Goal: Information Seeking & Learning: Understand process/instructions

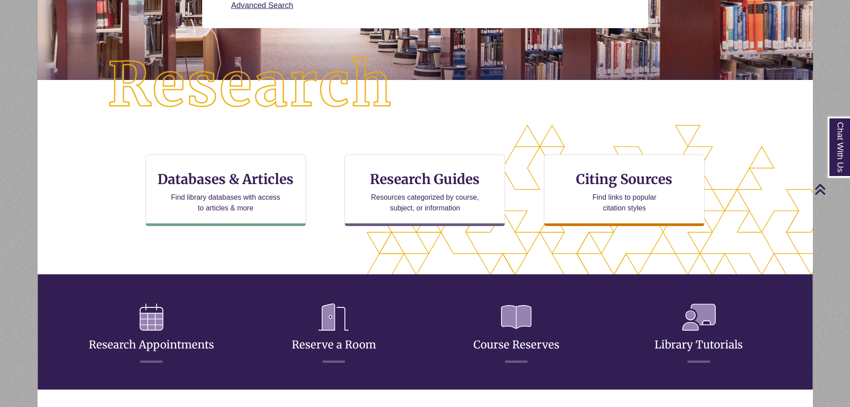
scroll to position [223, 0]
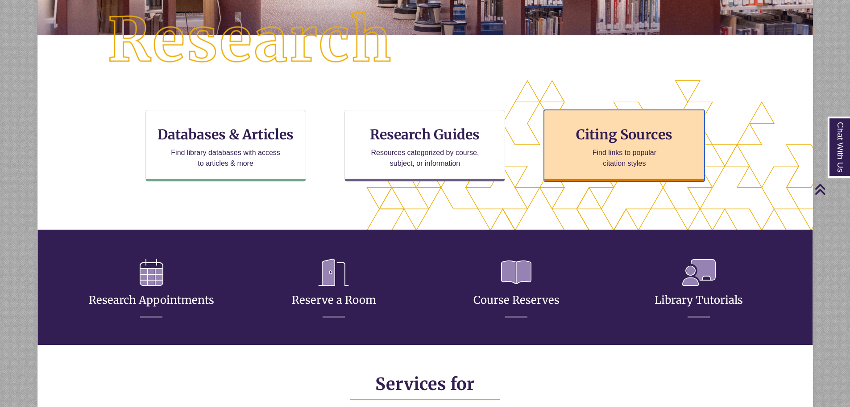
click at [639, 142] on h3 "Citing Sources" at bounding box center [624, 134] width 109 height 17
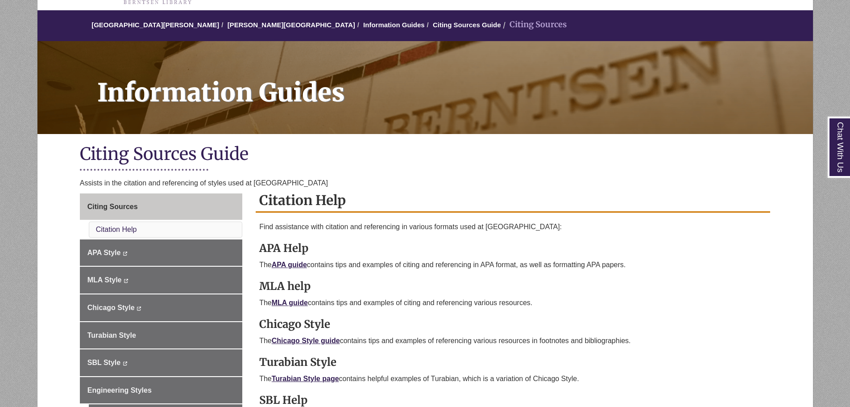
scroll to position [89, 0]
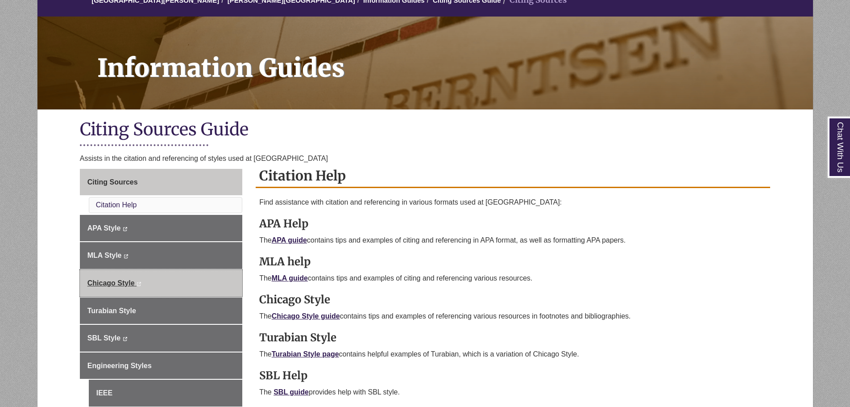
click at [154, 283] on link "Chicago Style This link opens in a new window This link opens in a new window" at bounding box center [161, 283] width 162 height 27
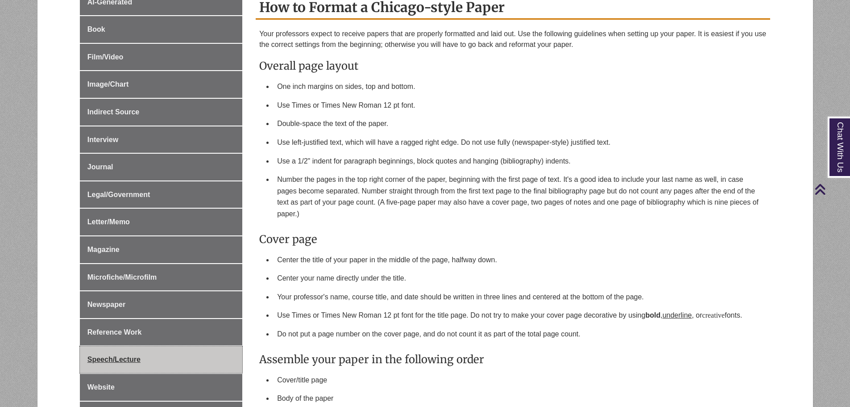
scroll to position [402, 0]
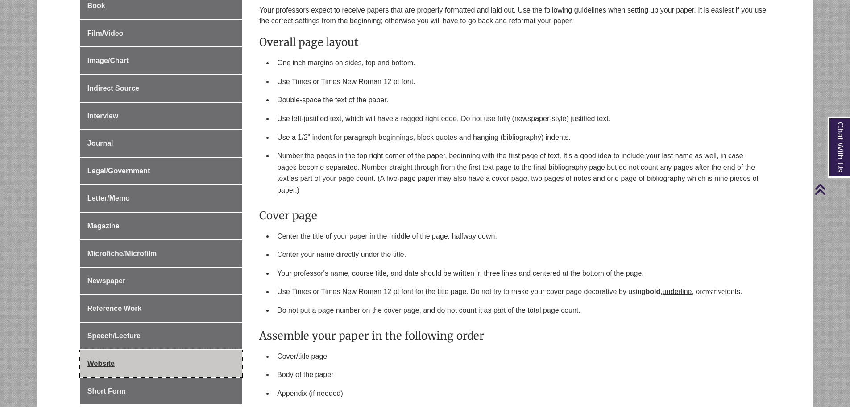
click at [131, 355] on link "Website" at bounding box center [161, 363] width 162 height 27
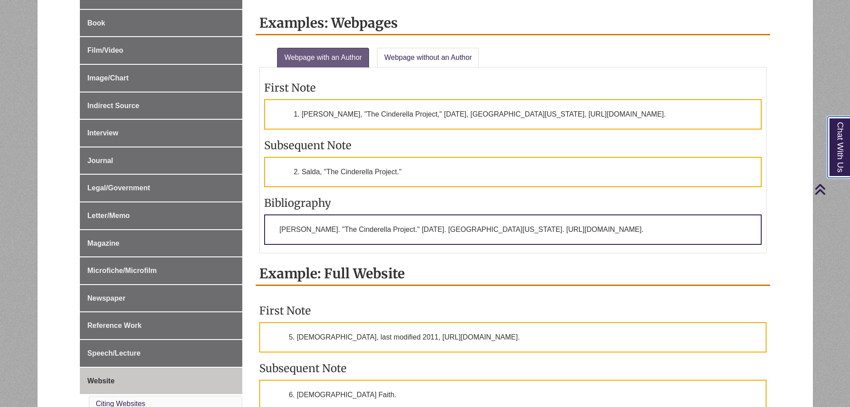
scroll to position [312, 0]
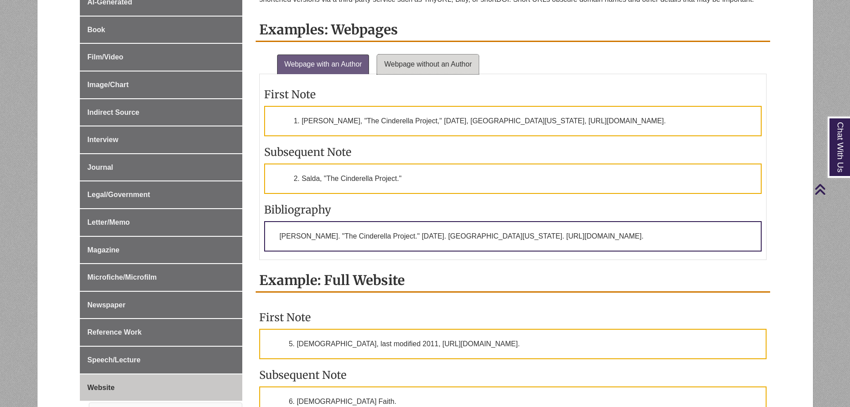
click at [442, 60] on link "Webpage without an Author" at bounding box center [428, 64] width 102 height 20
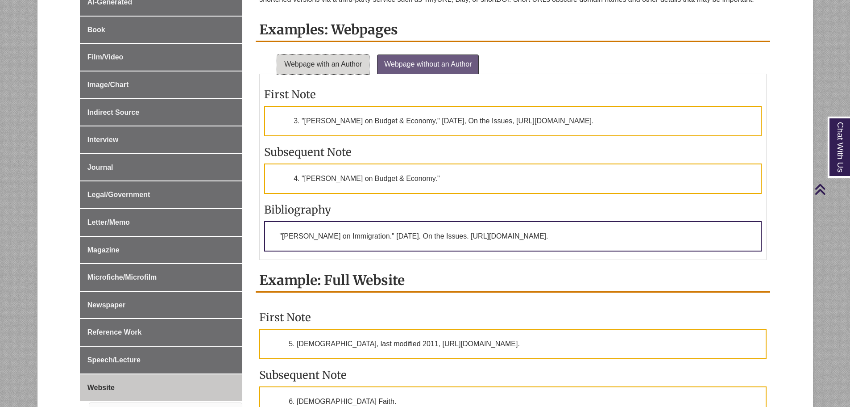
click at [348, 64] on link "Webpage with an Author" at bounding box center [323, 64] width 92 height 20
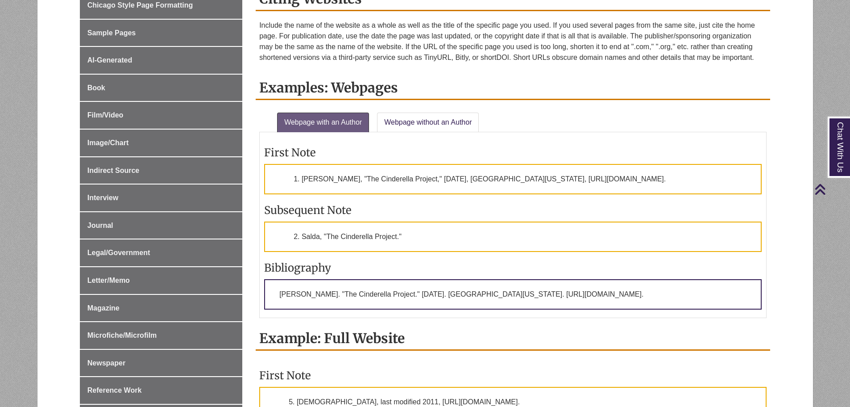
scroll to position [268, 0]
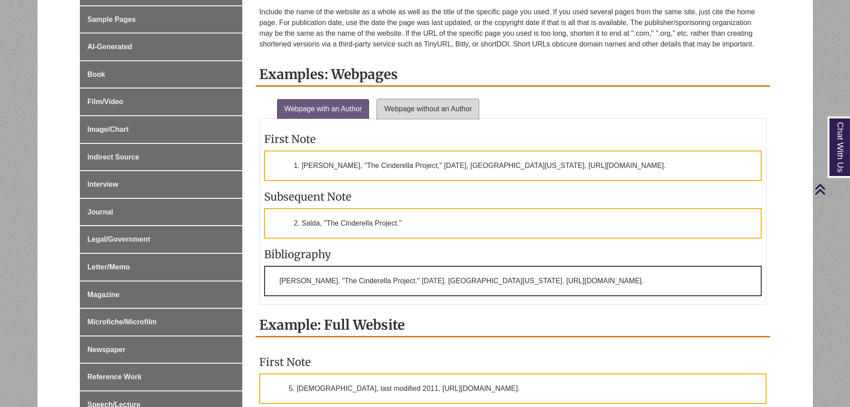
click at [432, 106] on link "Webpage without an Author" at bounding box center [428, 109] width 102 height 20
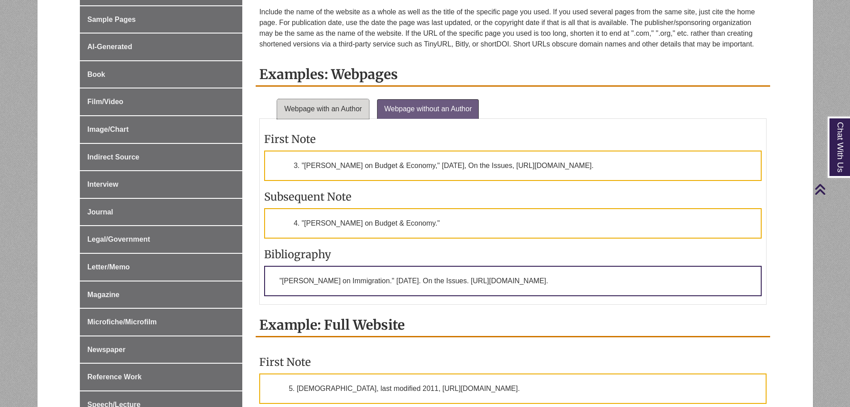
click at [333, 115] on link "Webpage with an Author" at bounding box center [323, 109] width 92 height 20
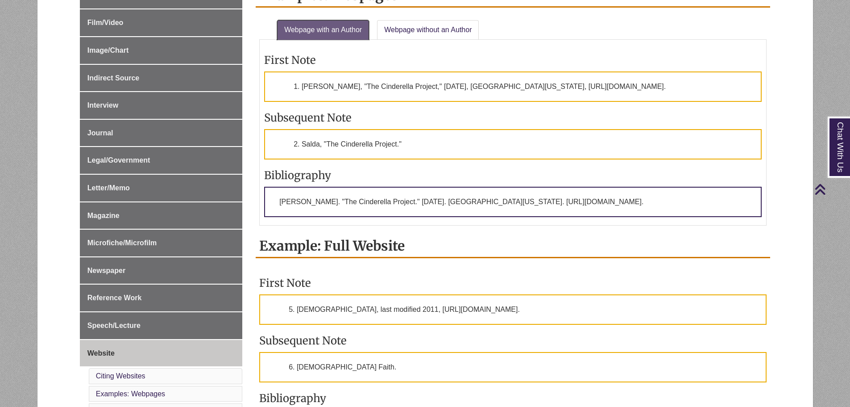
scroll to position [312, 0]
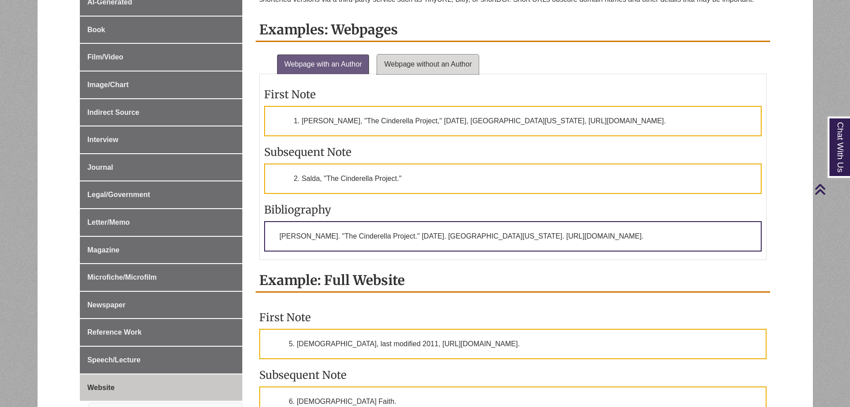
click at [420, 56] on link "Webpage without an Author" at bounding box center [428, 64] width 102 height 20
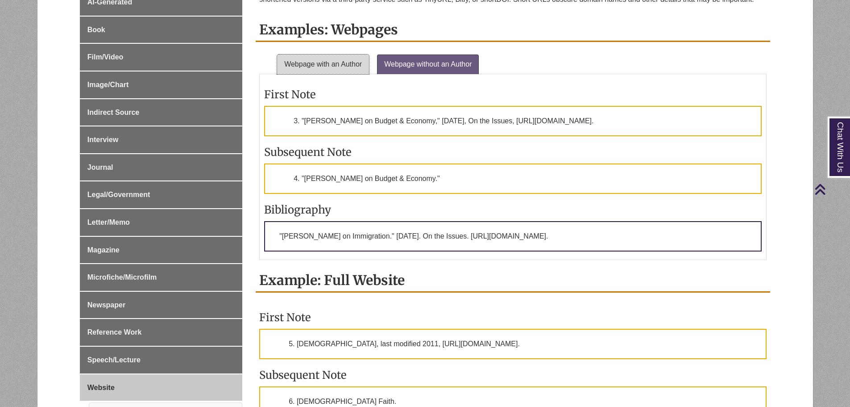
click at [332, 65] on link "Webpage with an Author" at bounding box center [323, 64] width 92 height 20
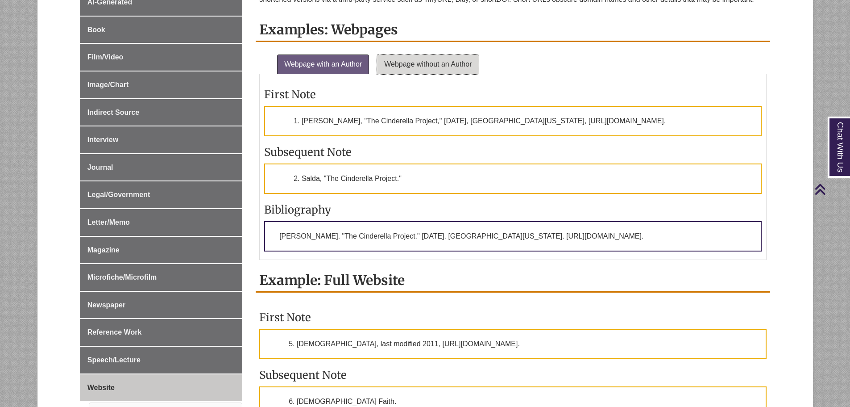
click at [433, 67] on link "Webpage without an Author" at bounding box center [428, 64] width 102 height 20
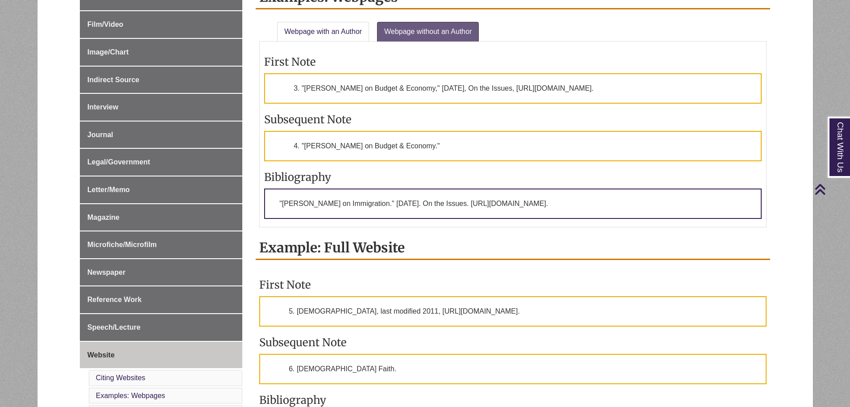
scroll to position [357, 0]
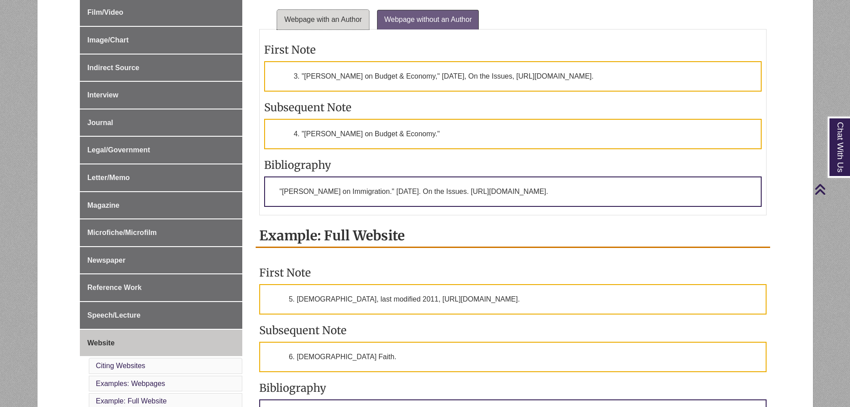
click at [327, 17] on link "Webpage with an Author" at bounding box center [323, 20] width 92 height 20
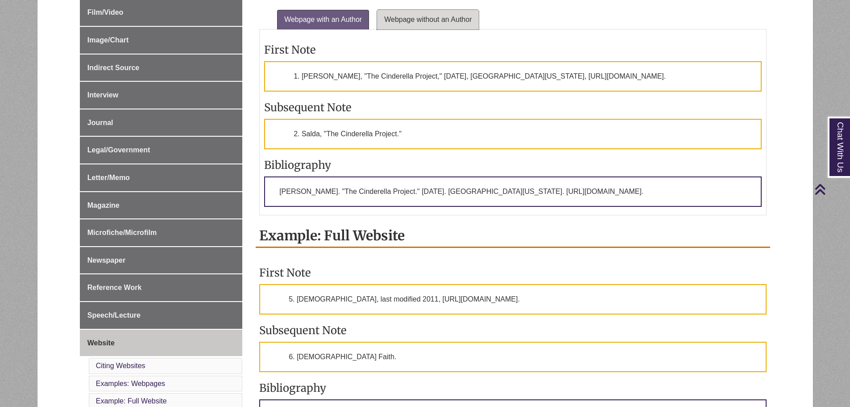
click at [434, 21] on link "Webpage without an Author" at bounding box center [428, 20] width 102 height 20
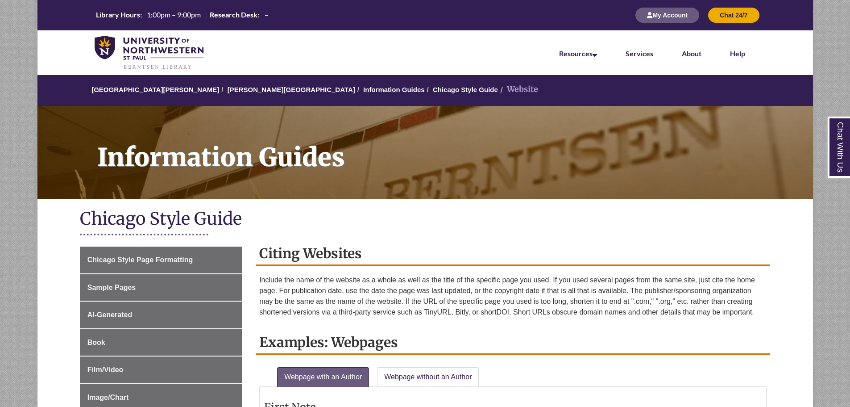
scroll to position [357, 0]
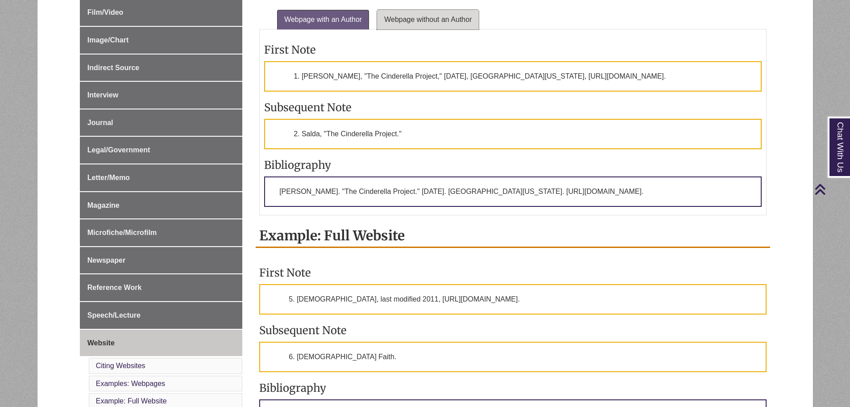
click at [407, 21] on link "Webpage without an Author" at bounding box center [428, 20] width 102 height 20
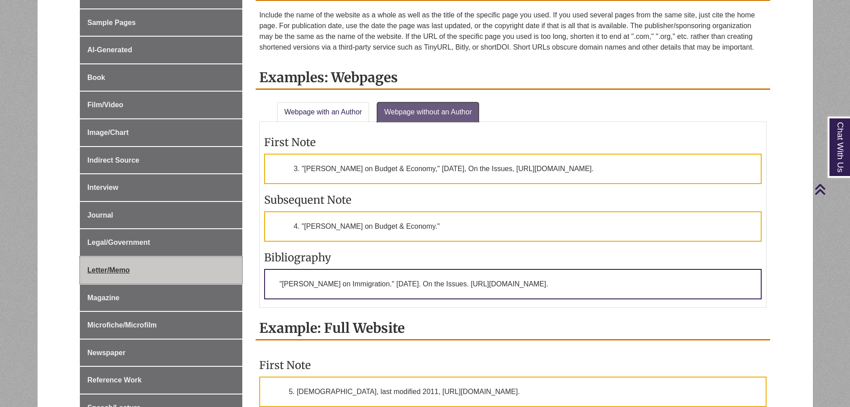
scroll to position [268, 0]
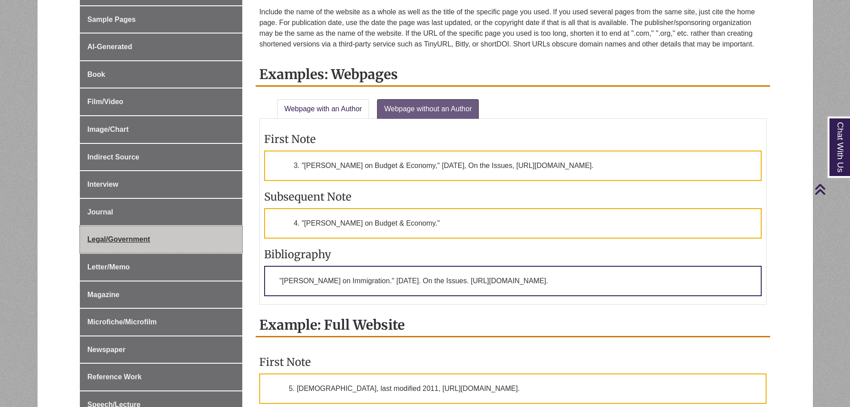
click at [134, 236] on span "Legal/Government" at bounding box center [118, 239] width 62 height 8
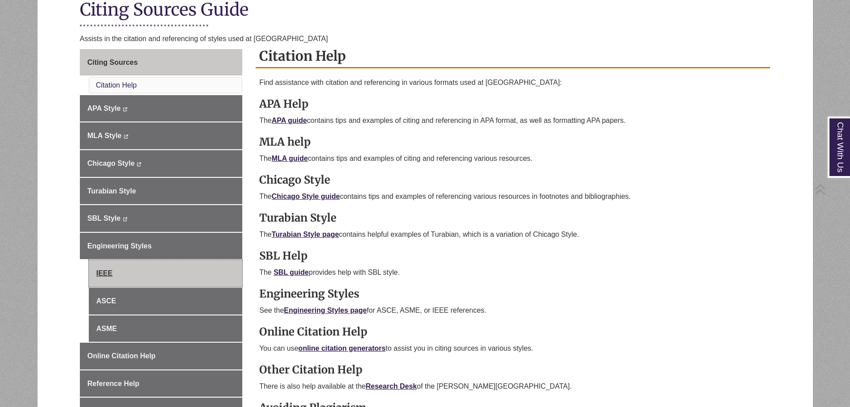
scroll to position [268, 0]
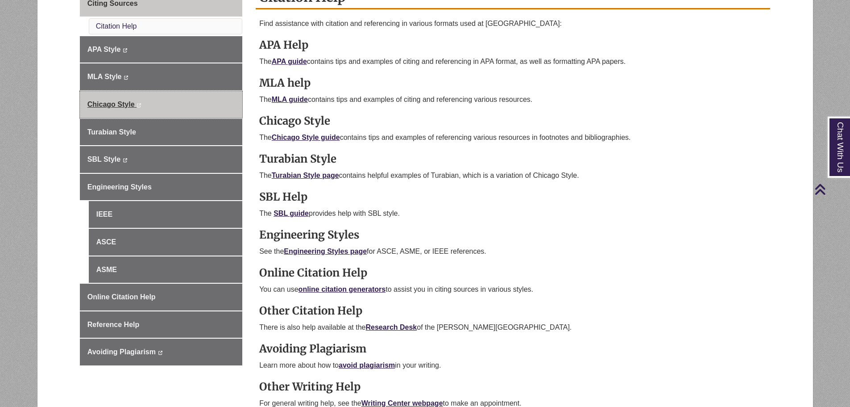
click at [128, 108] on link "Chicago Style This link opens in a new window This link opens in a new window" at bounding box center [161, 104] width 162 height 27
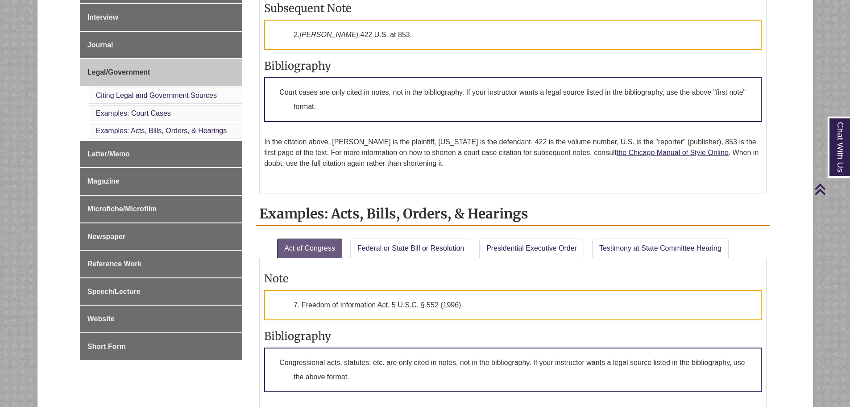
scroll to position [446, 0]
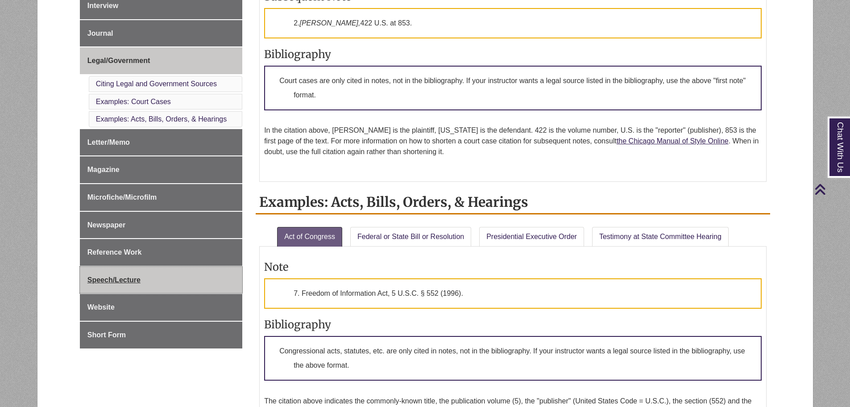
click at [112, 274] on link "Speech/Lecture" at bounding box center [161, 279] width 162 height 27
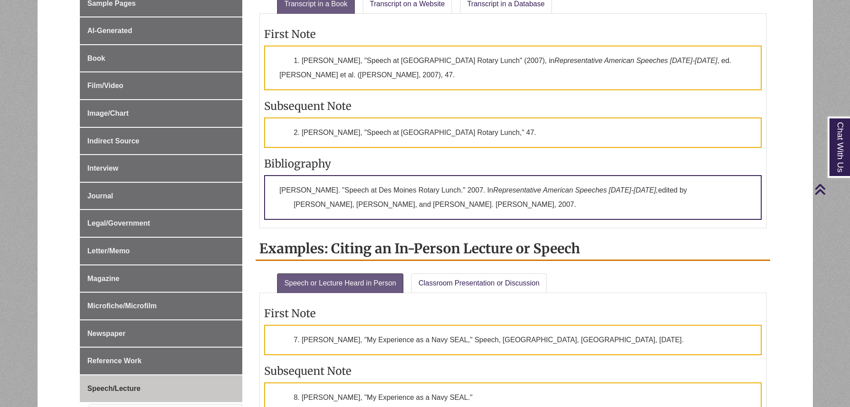
scroll to position [312, 0]
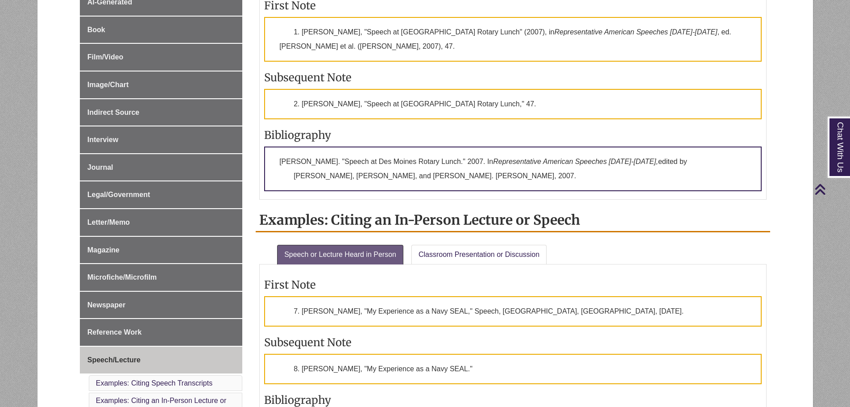
click at [728, 256] on ul "Speech or Lecture Heard in Person Classroom Presentation or Discussion" at bounding box center [512, 252] width 507 height 23
click at [449, 42] on p "1. John McCain, "Speech at Des Moines Rotary Lunch" (2007), in Representative A…" at bounding box center [513, 39] width 498 height 45
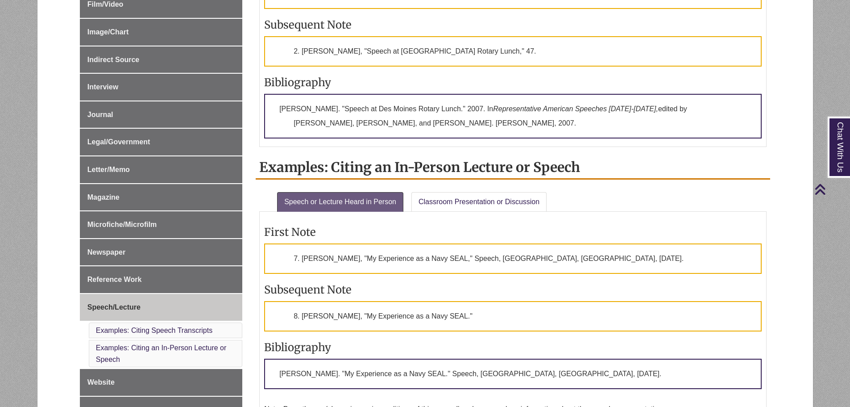
scroll to position [402, 0]
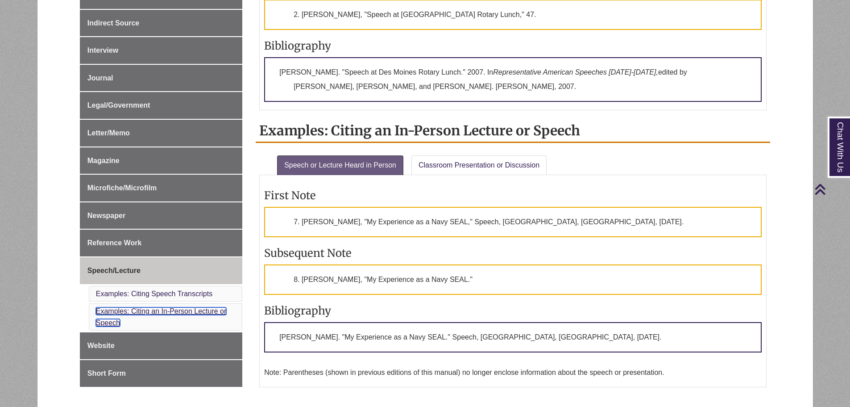
click at [166, 312] on link "Examples: Citing an In-Person Lecture or Speech" at bounding box center [161, 316] width 131 height 19
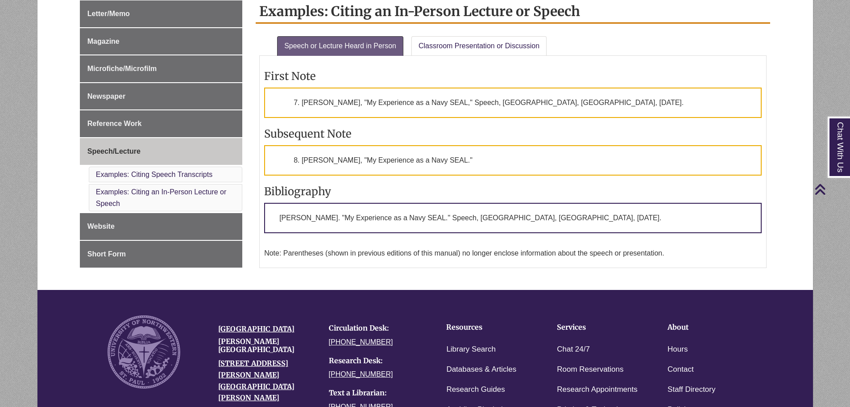
click at [229, 314] on div "University of Northwestern Berntsen Library 3003 Snelling Ave N St Paul, MN 551…" at bounding box center [433, 390] width 664 height 180
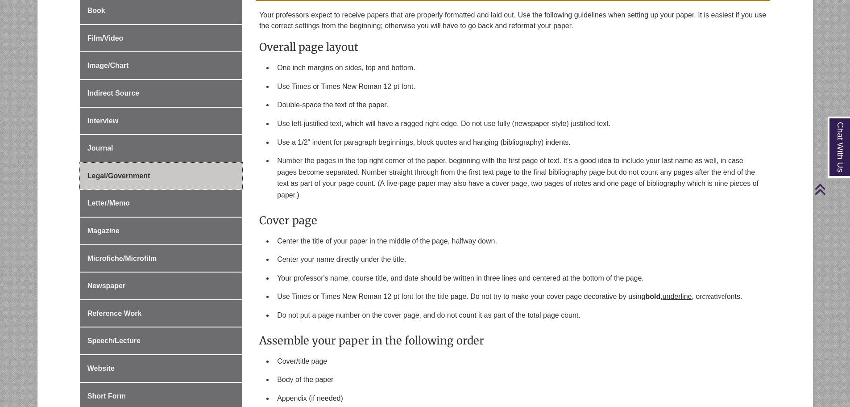
scroll to position [402, 0]
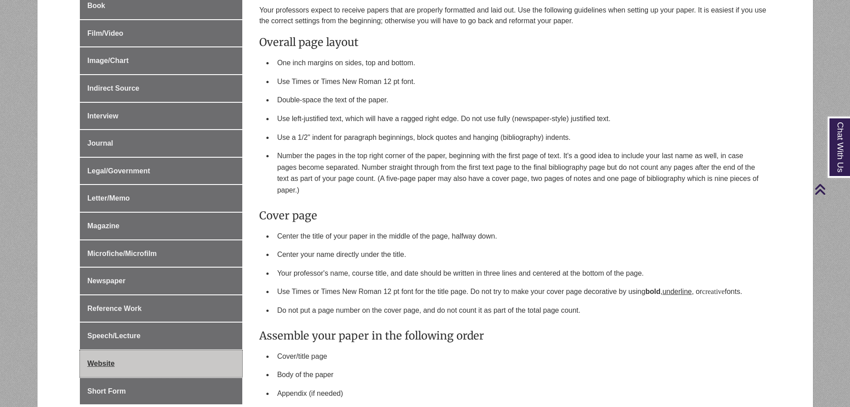
click at [132, 350] on link "Website" at bounding box center [161, 363] width 162 height 27
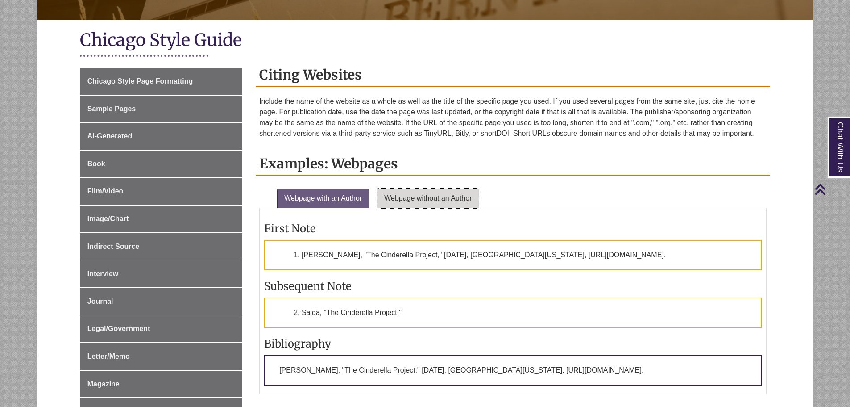
click at [412, 198] on link "Webpage without an Author" at bounding box center [428, 198] width 102 height 20
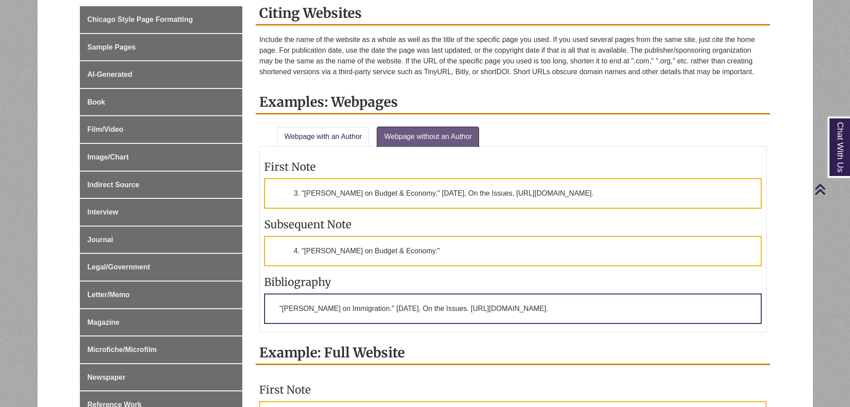
scroll to position [312, 0]
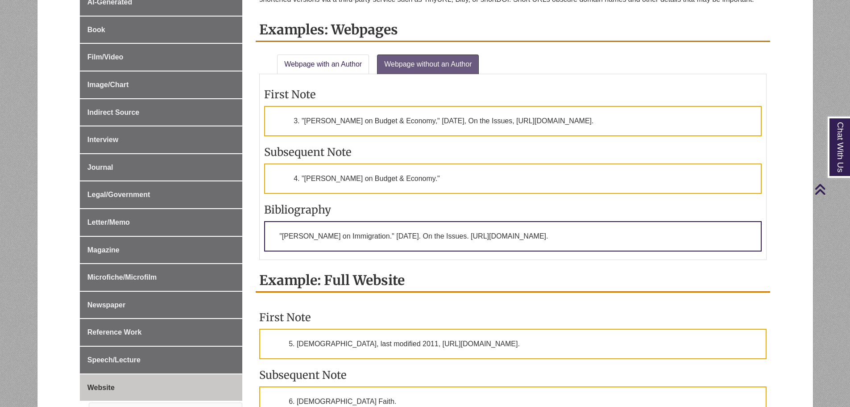
click at [336, 56] on link "Webpage with an Author" at bounding box center [323, 64] width 92 height 20
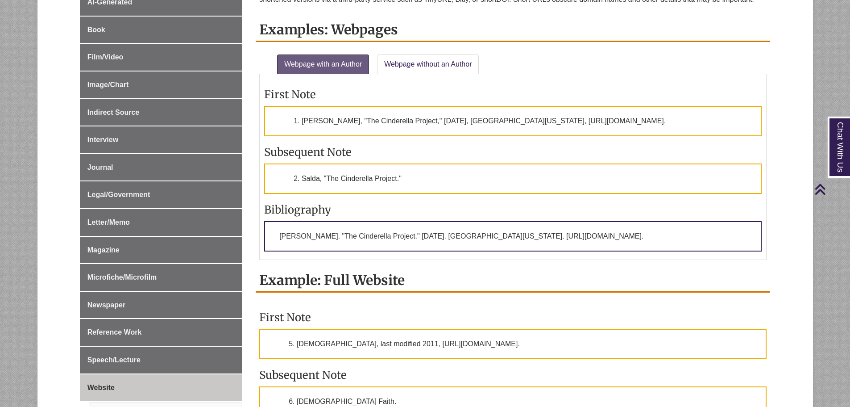
click at [426, 61] on link "Webpage without an Author" at bounding box center [428, 64] width 102 height 20
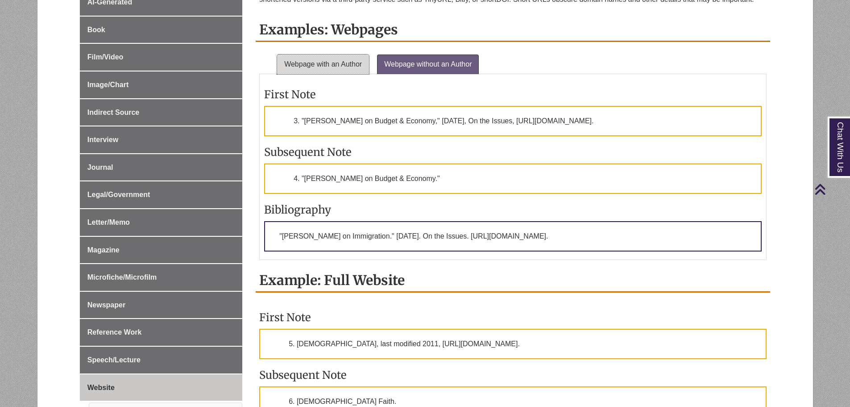
click at [352, 66] on link "Webpage with an Author" at bounding box center [323, 64] width 92 height 20
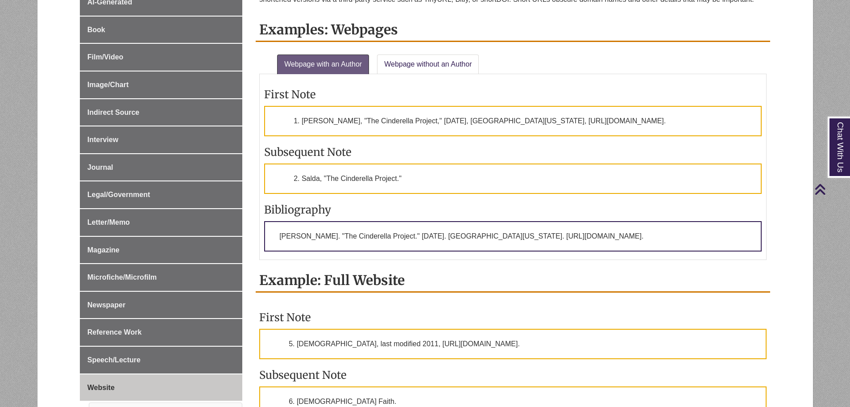
click at [404, 58] on link "Webpage without an Author" at bounding box center [428, 64] width 102 height 20
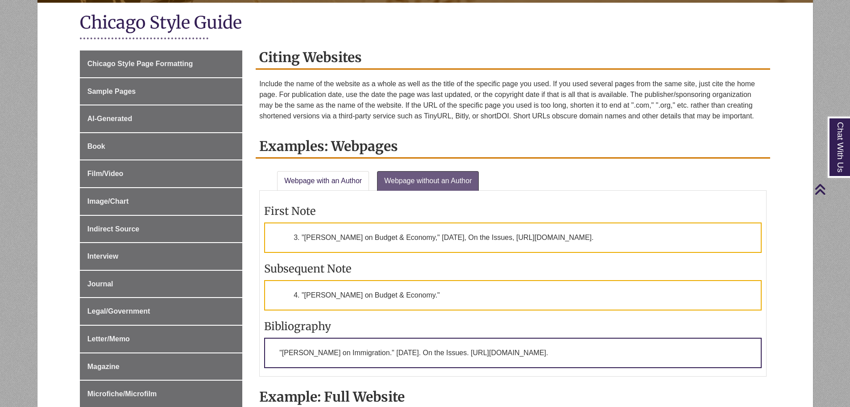
scroll to position [134, 0]
